Goal: Information Seeking & Learning: Check status

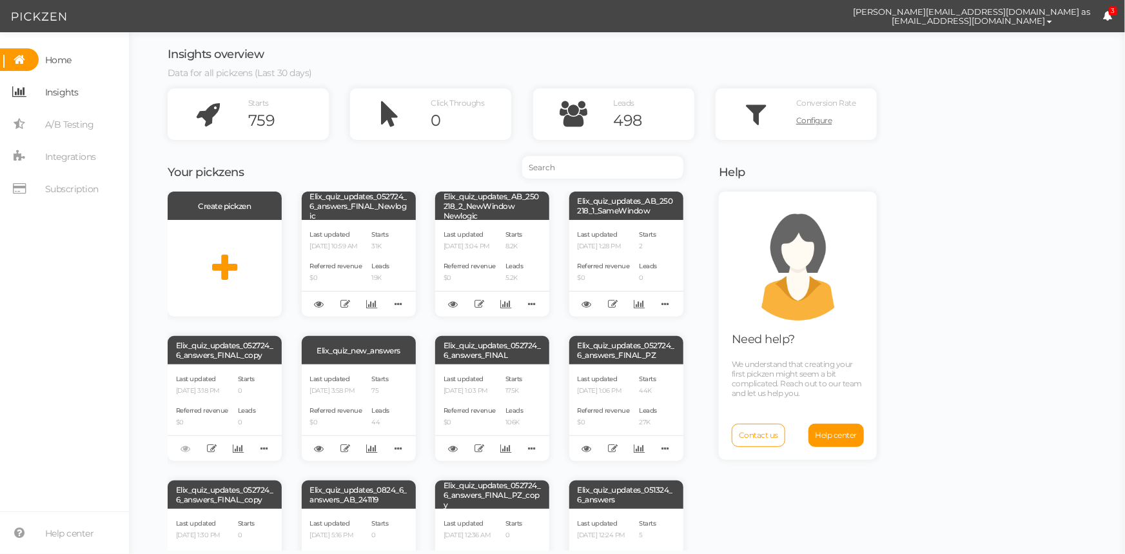
click at [75, 88] on span "Insights" at bounding box center [62, 92] width 34 height 21
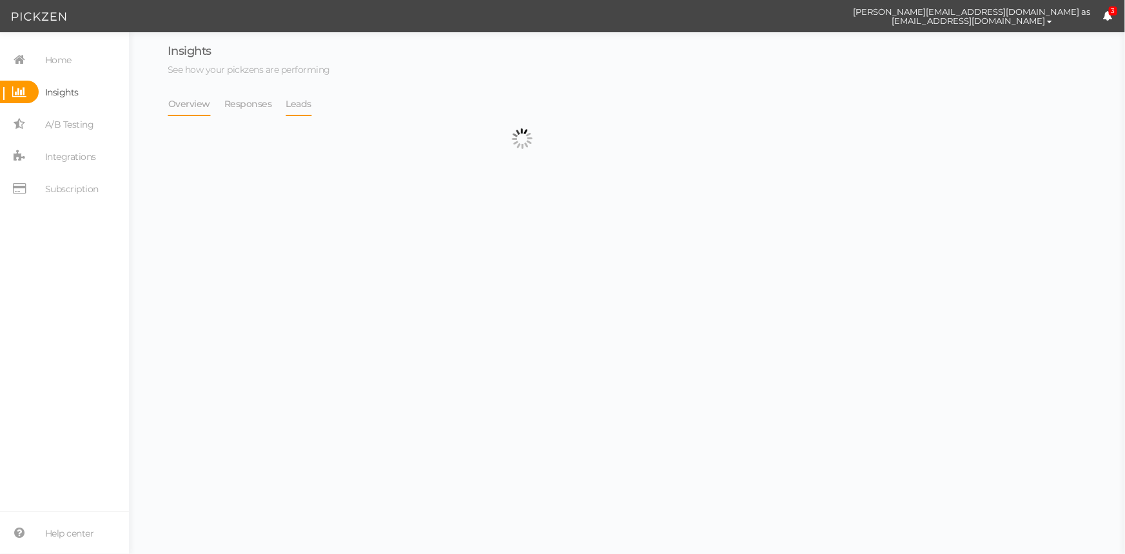
select select "13533"
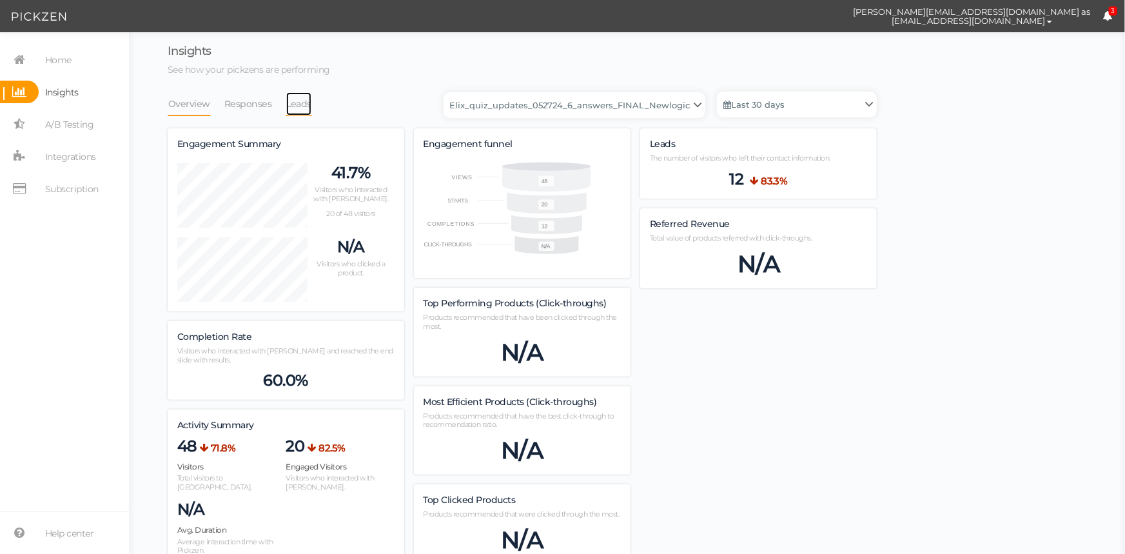
click at [297, 105] on link "Leads" at bounding box center [299, 104] width 27 height 24
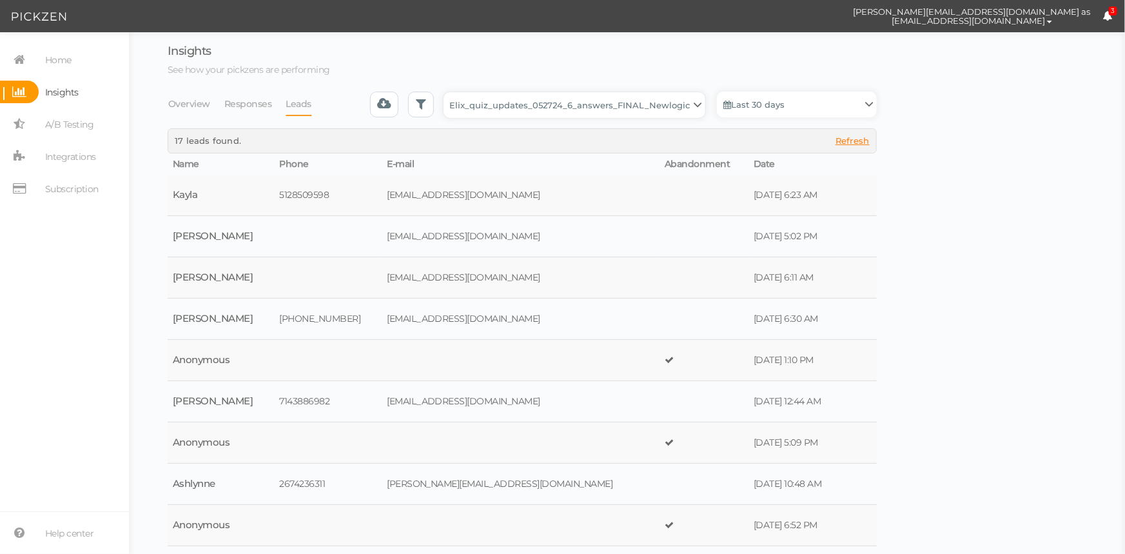
click at [548, 108] on select "Backup_2020010 backup_20200106 Elix Quiz PopUp Elix_quiz Elix_quiz [OLD] Elix_q…" at bounding box center [575, 105] width 262 height 26
select select "4896"
click at [447, 92] on select "Backup_2020010 backup_20200106 Elix Quiz PopUp Elix_quiz Elix_quiz [OLD] Elix_q…" at bounding box center [575, 105] width 262 height 26
select select "4896"
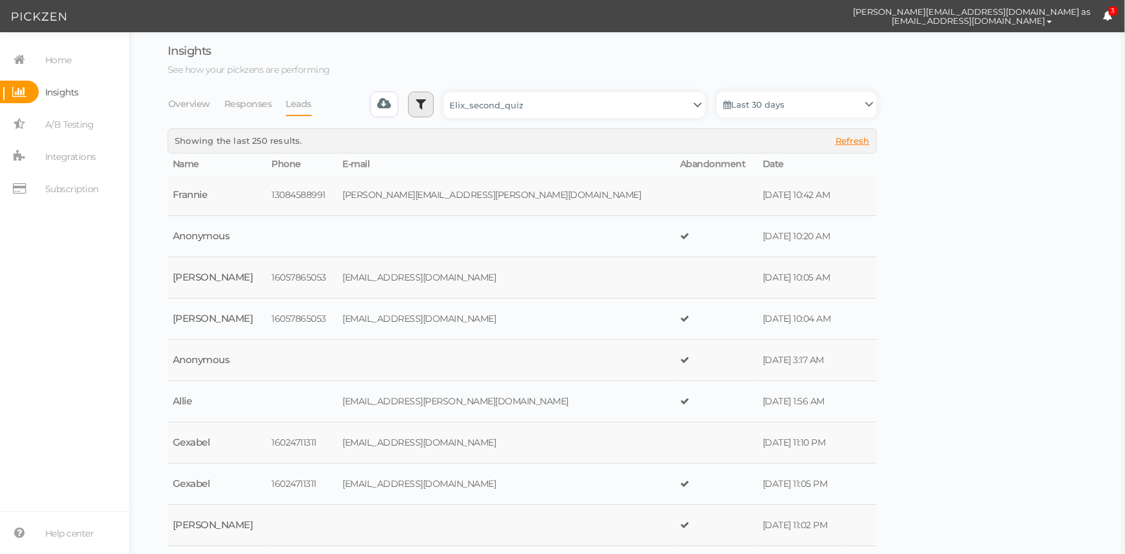
click at [434, 112] on link at bounding box center [421, 105] width 26 height 26
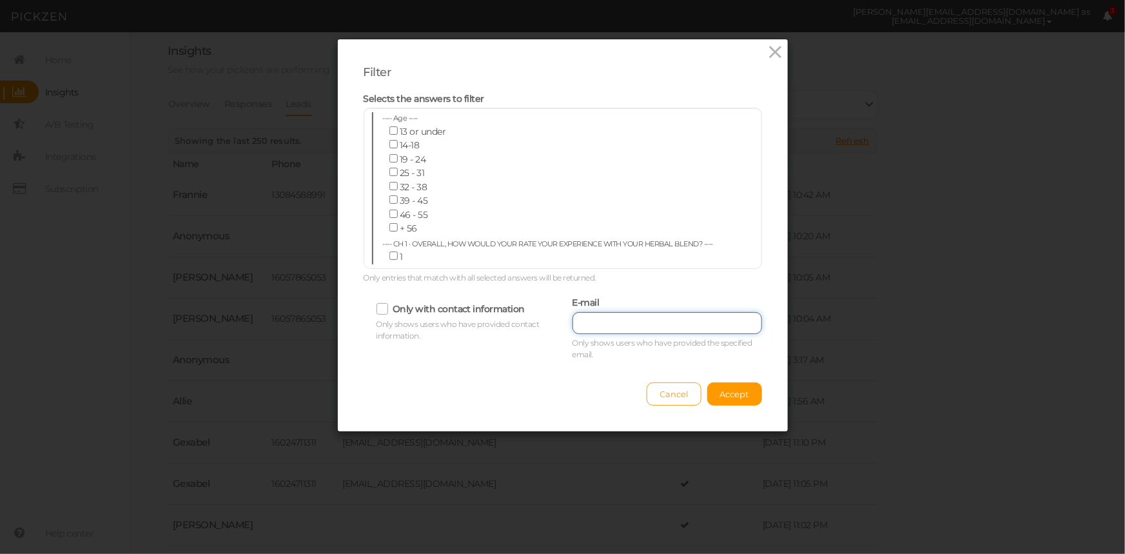
click at [634, 327] on input "text" at bounding box center [667, 323] width 190 height 22
paste input "[EMAIL_ADDRESS][DOMAIN_NAME]"
type input "[EMAIL_ADDRESS][DOMAIN_NAME]"
click at [722, 382] on button "Accept" at bounding box center [734, 393] width 55 height 23
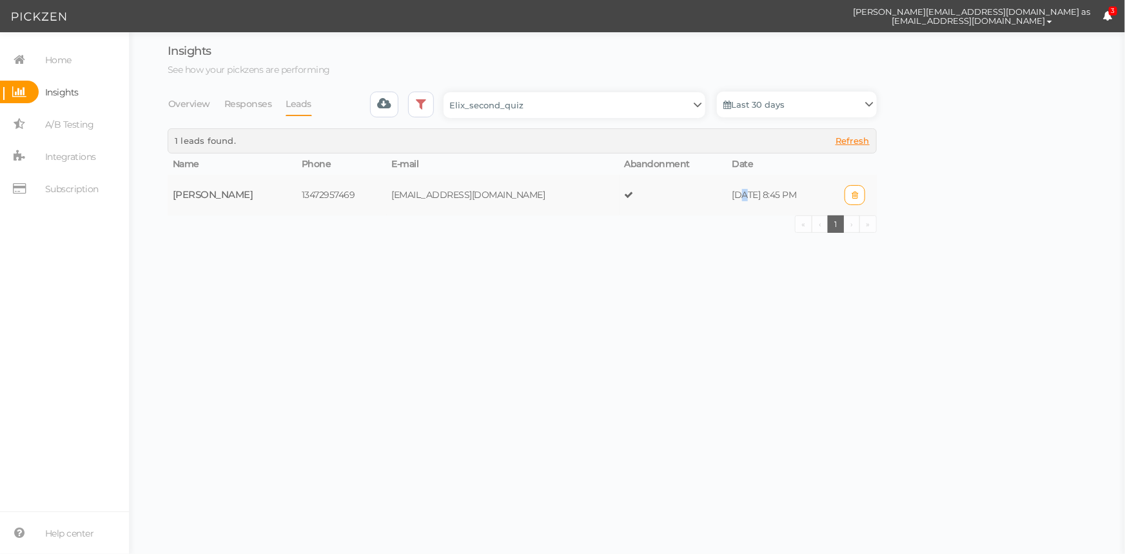
click at [727, 192] on td "[DATE] 8:45 PM" at bounding box center [780, 195] width 106 height 41
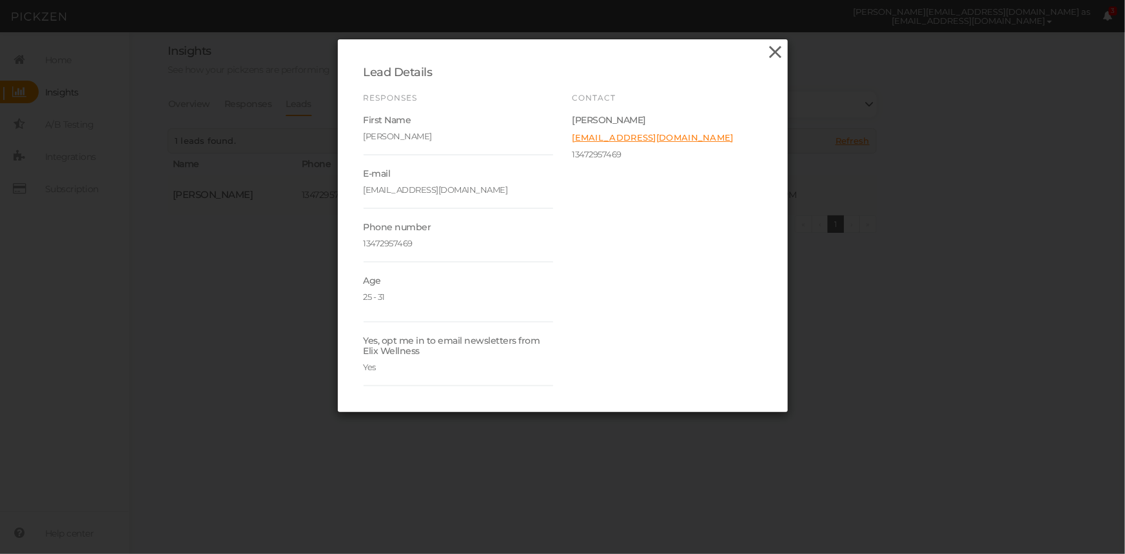
click at [777, 54] on icon at bounding box center [775, 52] width 19 height 19
